Goal: Book appointment/travel/reservation

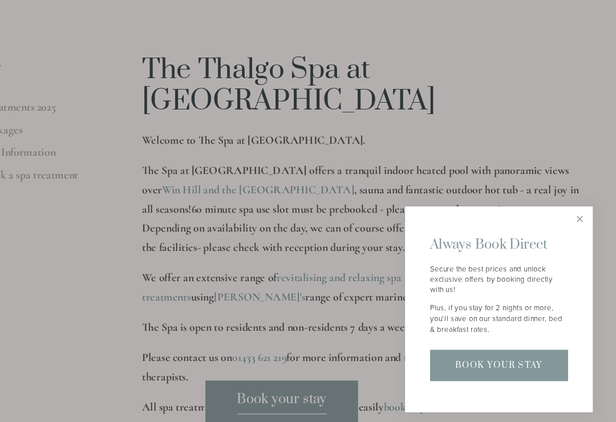
scroll to position [259, 0]
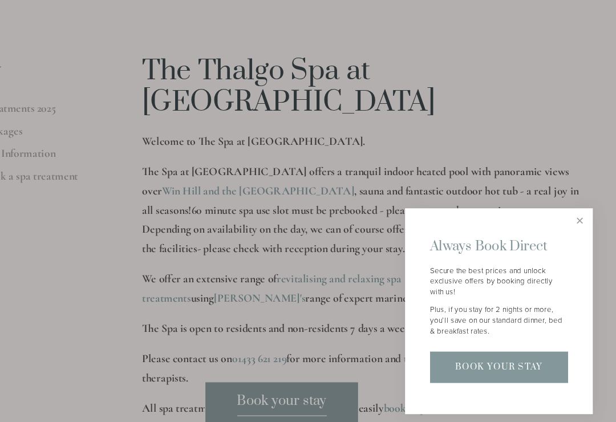
click at [570, 212] on link "Close" at bounding box center [580, 222] width 20 height 20
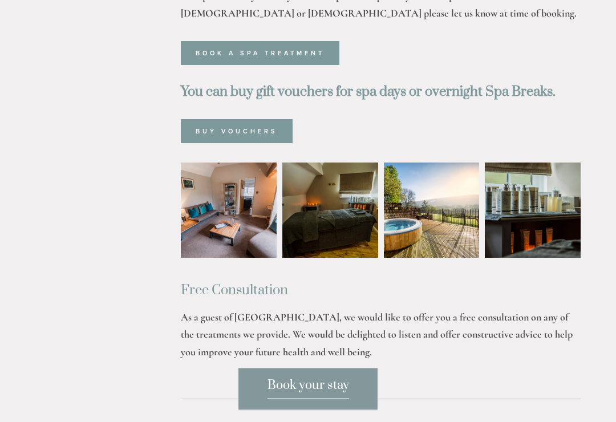
scroll to position [708, 0]
click at [231, 212] on img at bounding box center [229, 211] width 144 height 96
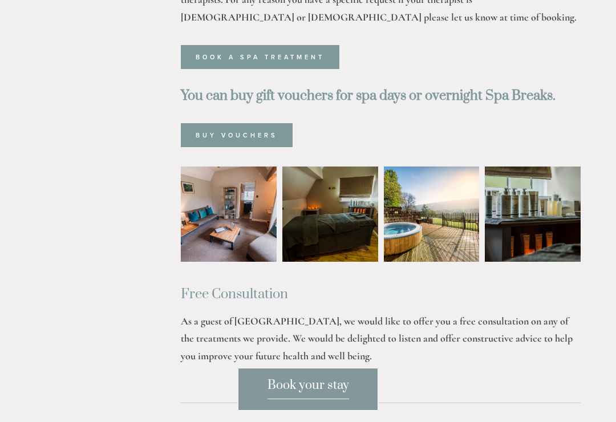
scroll to position [706, 0]
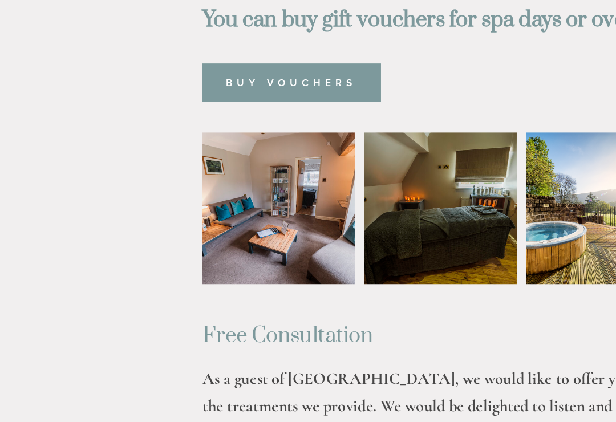
click at [160, 164] on img at bounding box center [229, 212] width 144 height 96
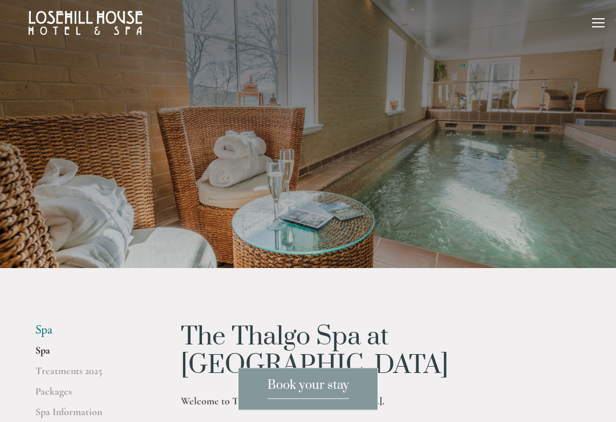
scroll to position [0, 0]
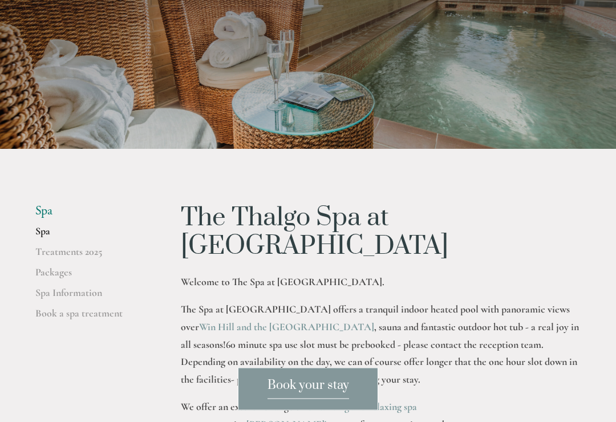
scroll to position [136, 0]
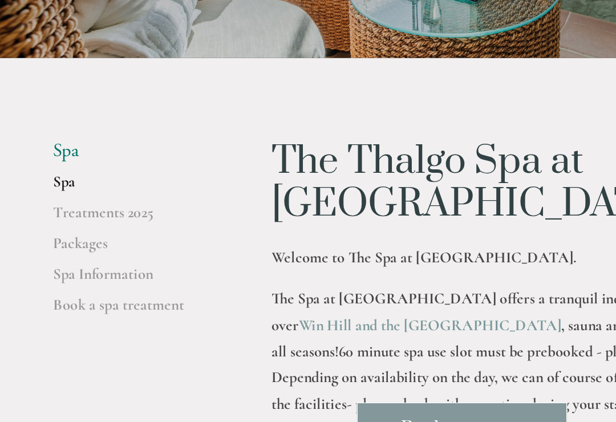
click at [42, 255] on link "Packages" at bounding box center [89, 265] width 109 height 21
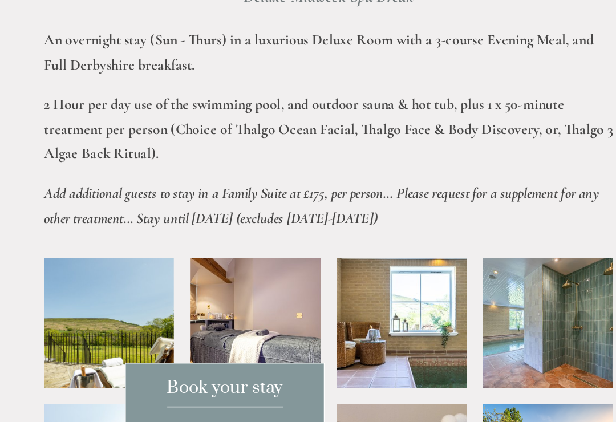
scroll to position [1720, 0]
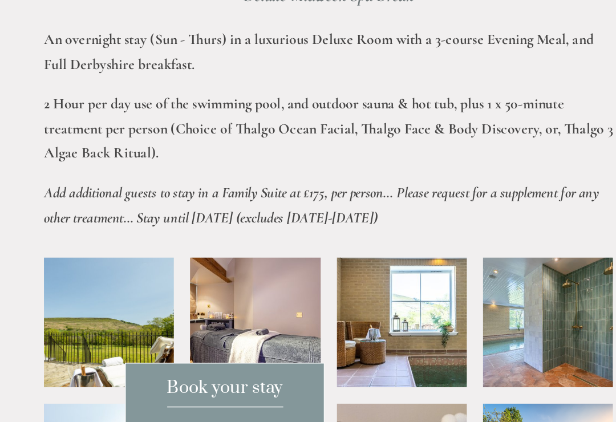
click at [268, 378] on span "Book your stay" at bounding box center [309, 389] width 82 height 22
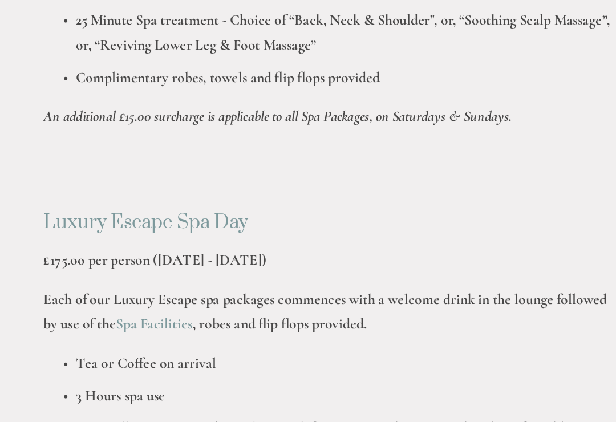
scroll to position [1140, 0]
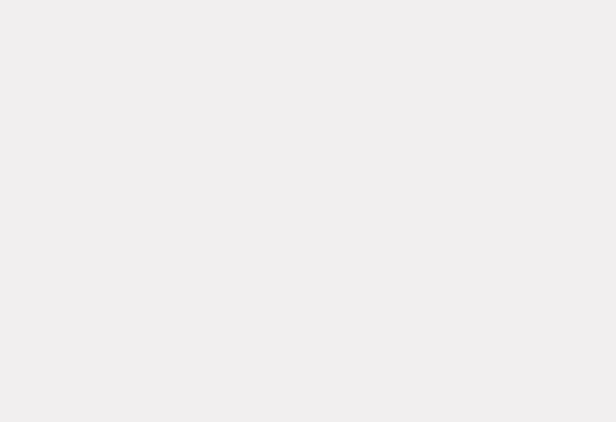
scroll to position [2217, 0]
